Goal: Transaction & Acquisition: Book appointment/travel/reservation

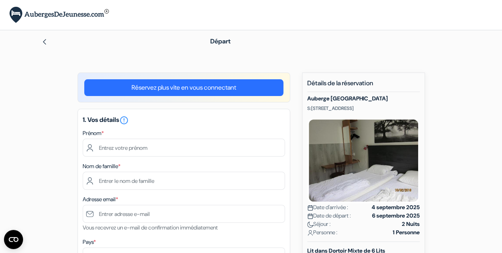
click at [208, 159] on div "1. Vos détails error_outline Prénom * Nom de famille * Adresse email * Vous rec…" at bounding box center [184, 246] width 213 height 275
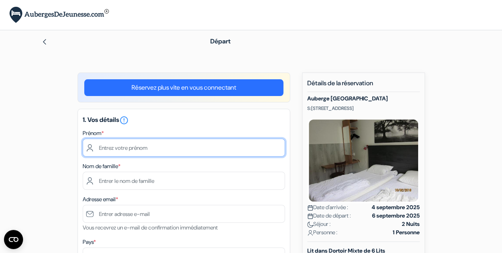
click at [185, 144] on input "text" at bounding box center [184, 147] width 202 height 18
type input "Nino"
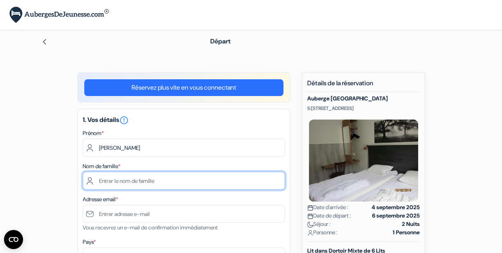
click at [167, 179] on input "text" at bounding box center [184, 180] width 202 height 18
type input "COSTA"
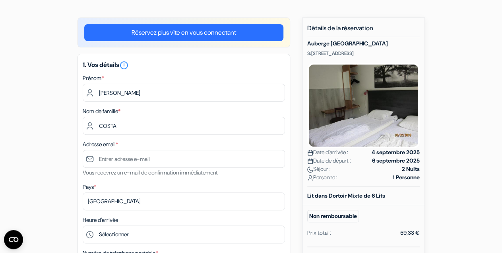
scroll to position [56, 0]
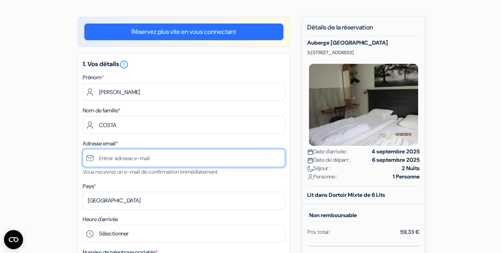
click at [131, 165] on input "text" at bounding box center [184, 158] width 202 height 18
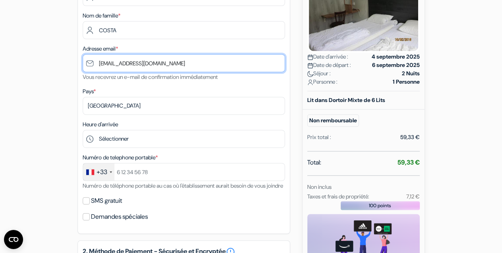
scroll to position [150, 0]
type input "[EMAIL_ADDRESS][DOMAIN_NAME]"
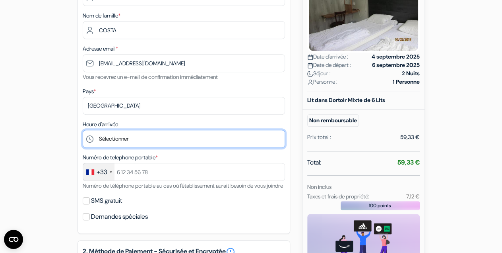
click at [83, 130] on select "Sélectionner 14:00 15:00 16:00 17:00 18:00 19:00 20:00 21:00 22:00" at bounding box center [184, 139] width 202 height 18
select select "18"
click option "18:00" at bounding box center [0, 0] width 0 height 0
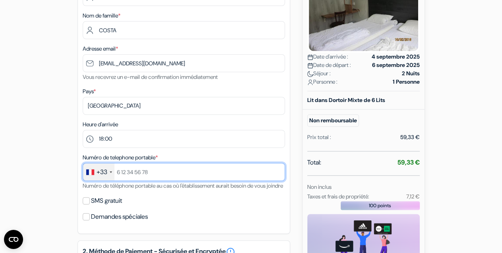
click at [127, 181] on input "text" at bounding box center [184, 172] width 202 height 18
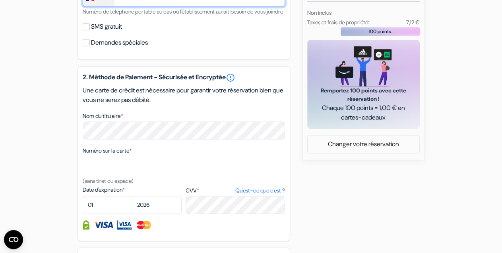
scroll to position [332, 0]
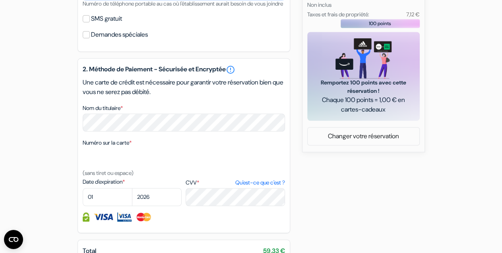
type input "768992135"
click at [83, 188] on select "01 02 03 04 05 06 07 08 09 10 11 12" at bounding box center [108, 197] width 50 height 18
select select "12"
click option "12" at bounding box center [0, 0] width 0 height 0
click at [132, 188] on select "2025 2026 2027 2028 2029 2030 2031 2032 2033 2034 2035 2036 2037 2038 2039 2040…" at bounding box center [157, 197] width 50 height 18
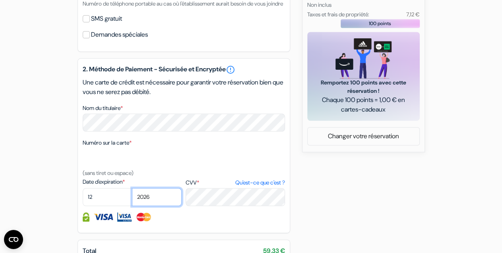
select select "2028"
click option "2028" at bounding box center [0, 0] width 0 height 0
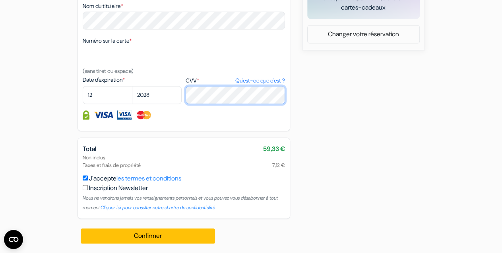
scroll to position [444, 0]
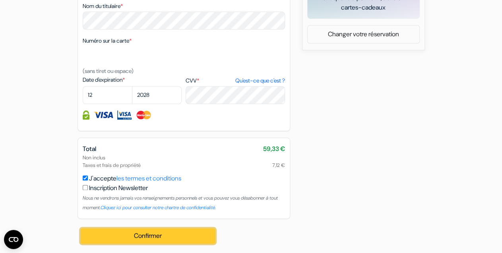
click at [159, 230] on button "Confirmer Loading..." at bounding box center [148, 235] width 135 height 15
